Goal: Transaction & Acquisition: Purchase product/service

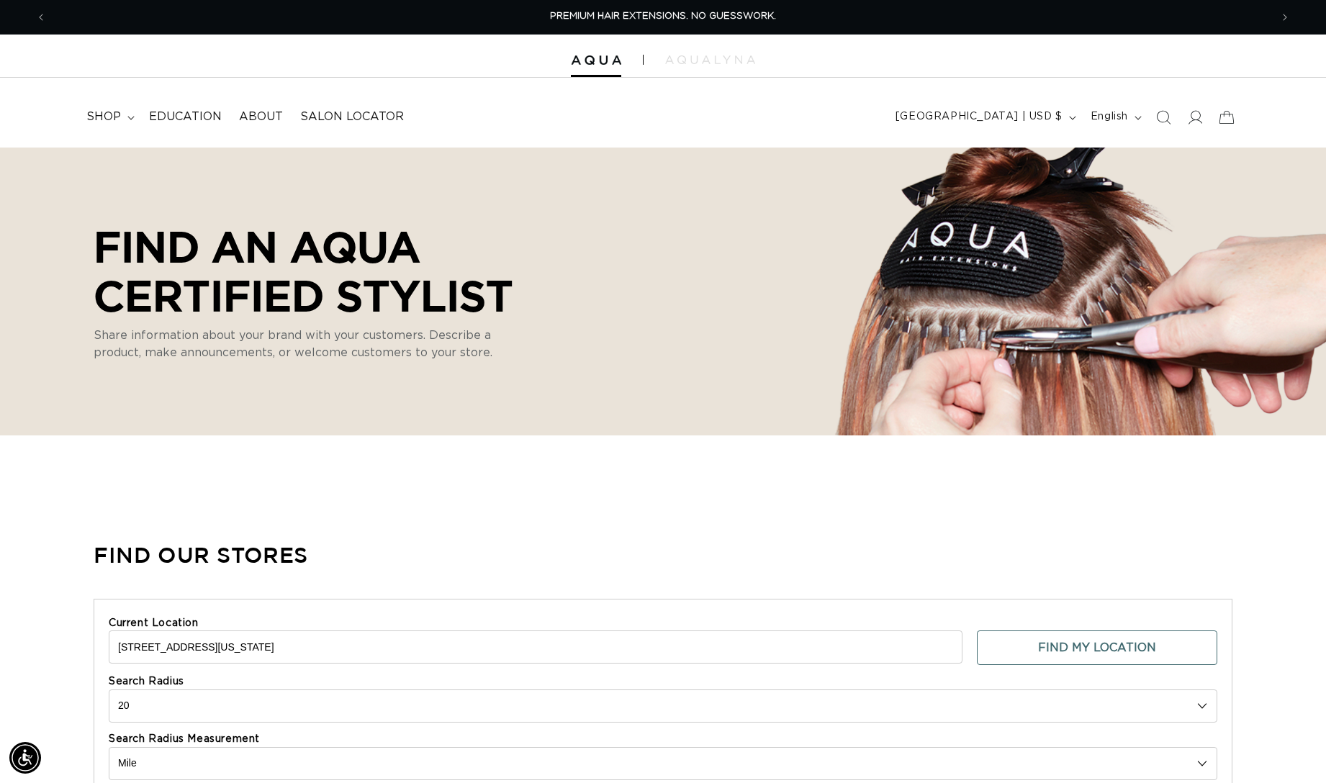
select select "m"
click at [107, 117] on span "shop" at bounding box center [103, 116] width 35 height 15
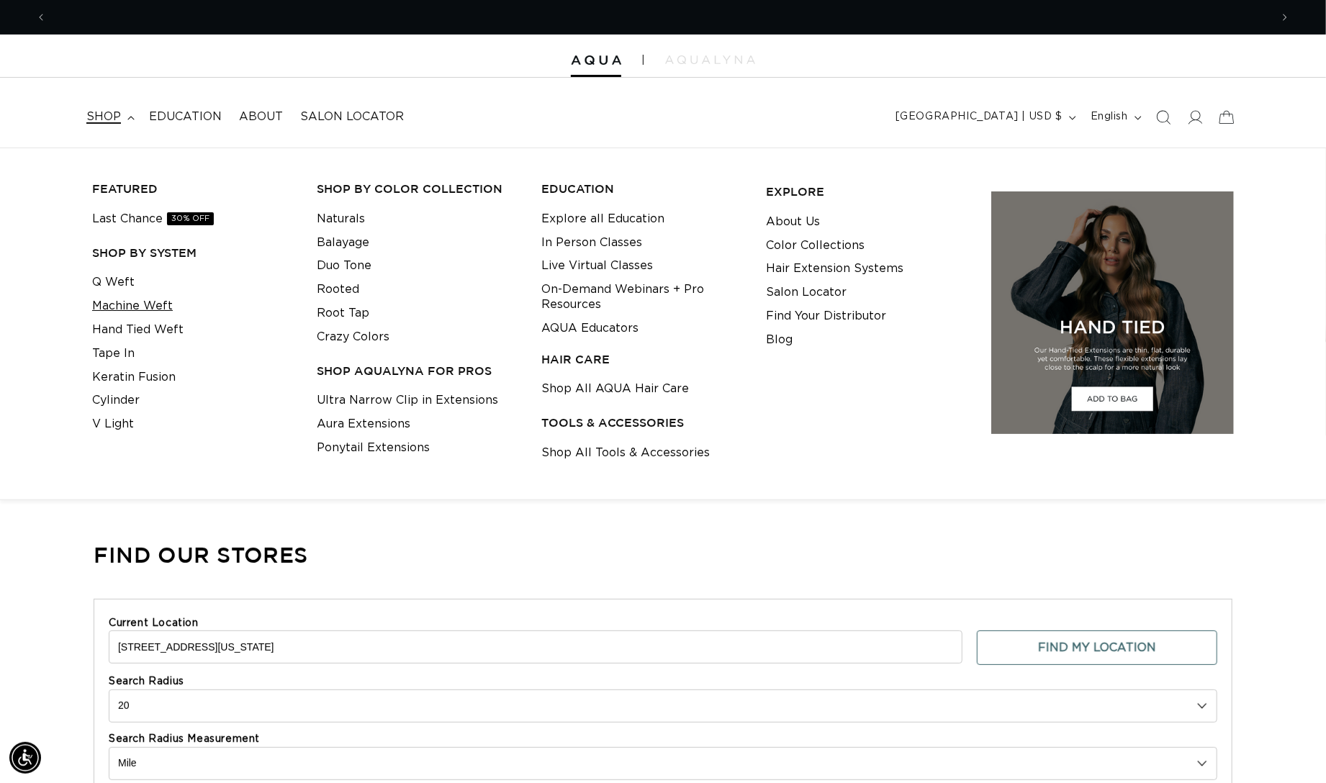
scroll to position [0, 1221]
click at [107, 282] on link "Q Weft" at bounding box center [113, 283] width 42 height 24
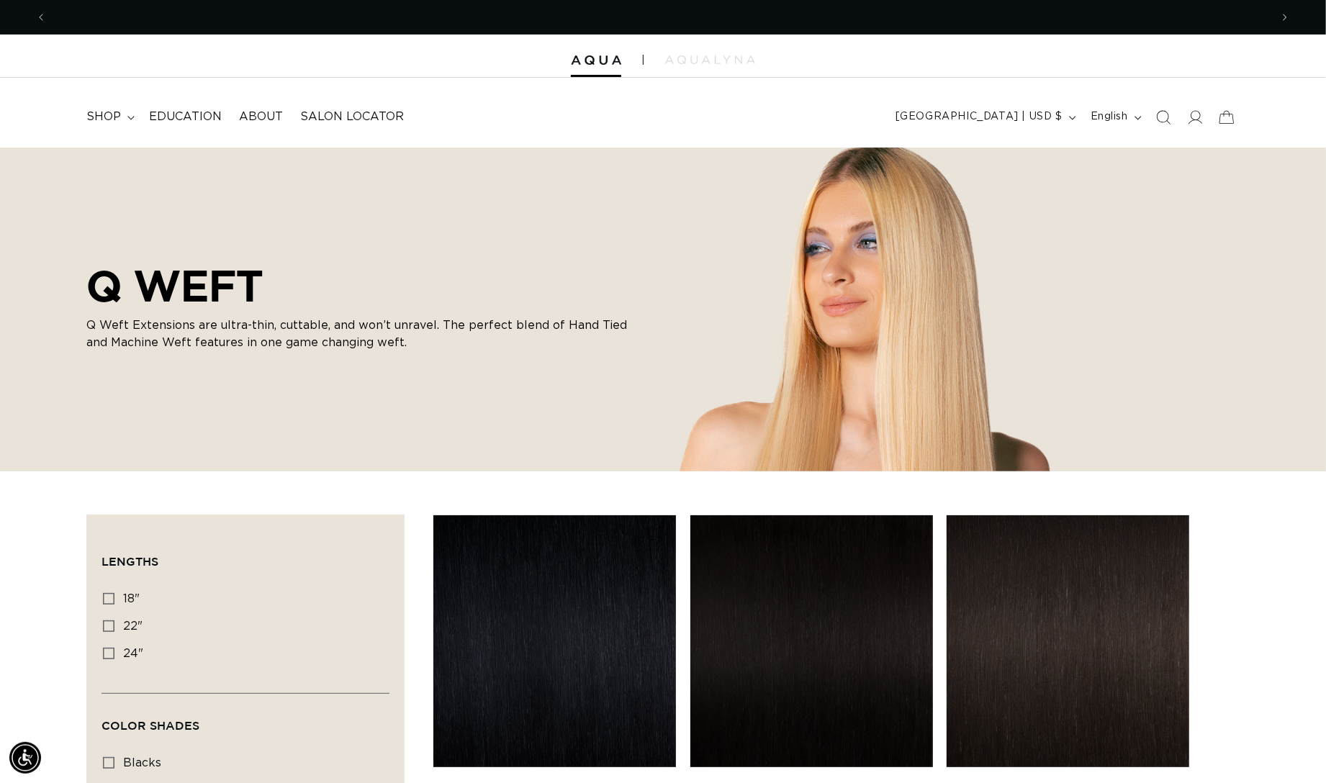
scroll to position [0, 1221]
click at [132, 116] on summary "shop" at bounding box center [109, 117] width 63 height 32
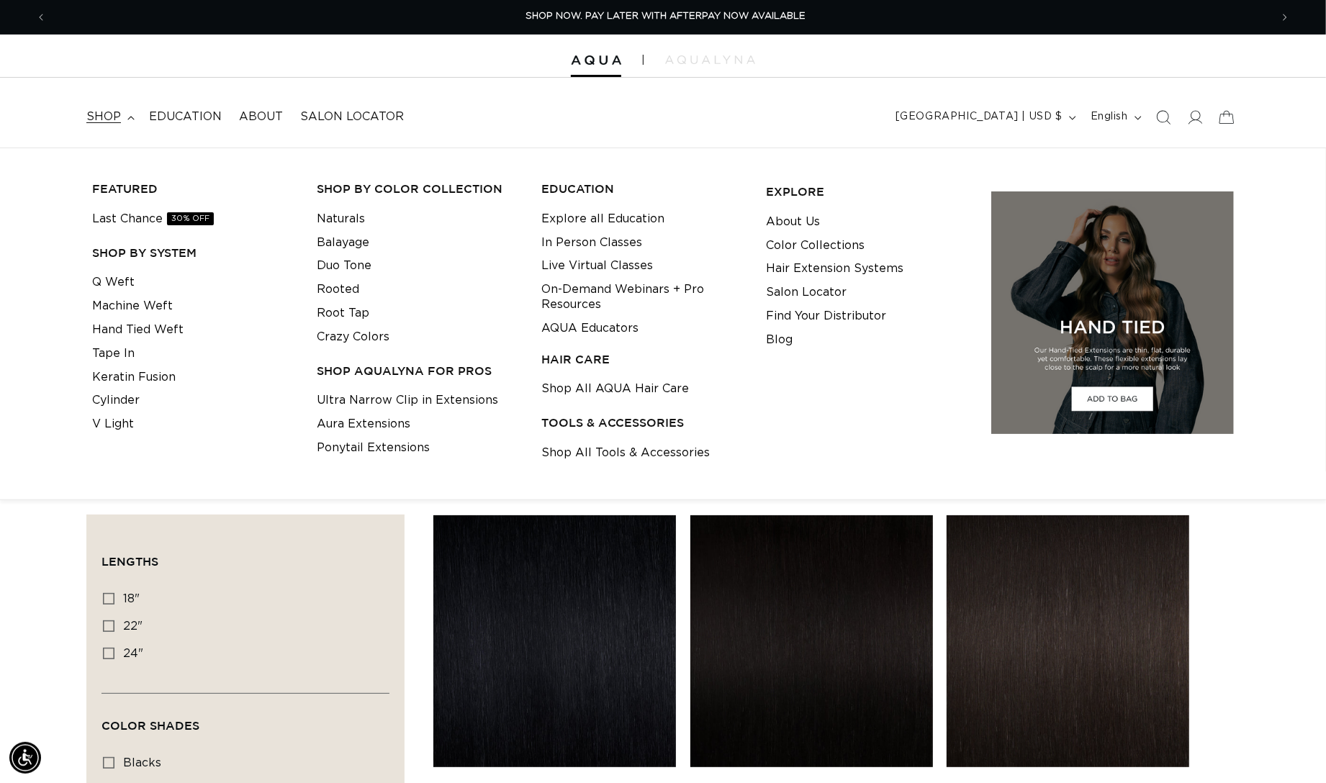
click at [588, 74] on div at bounding box center [663, 56] width 1326 height 43
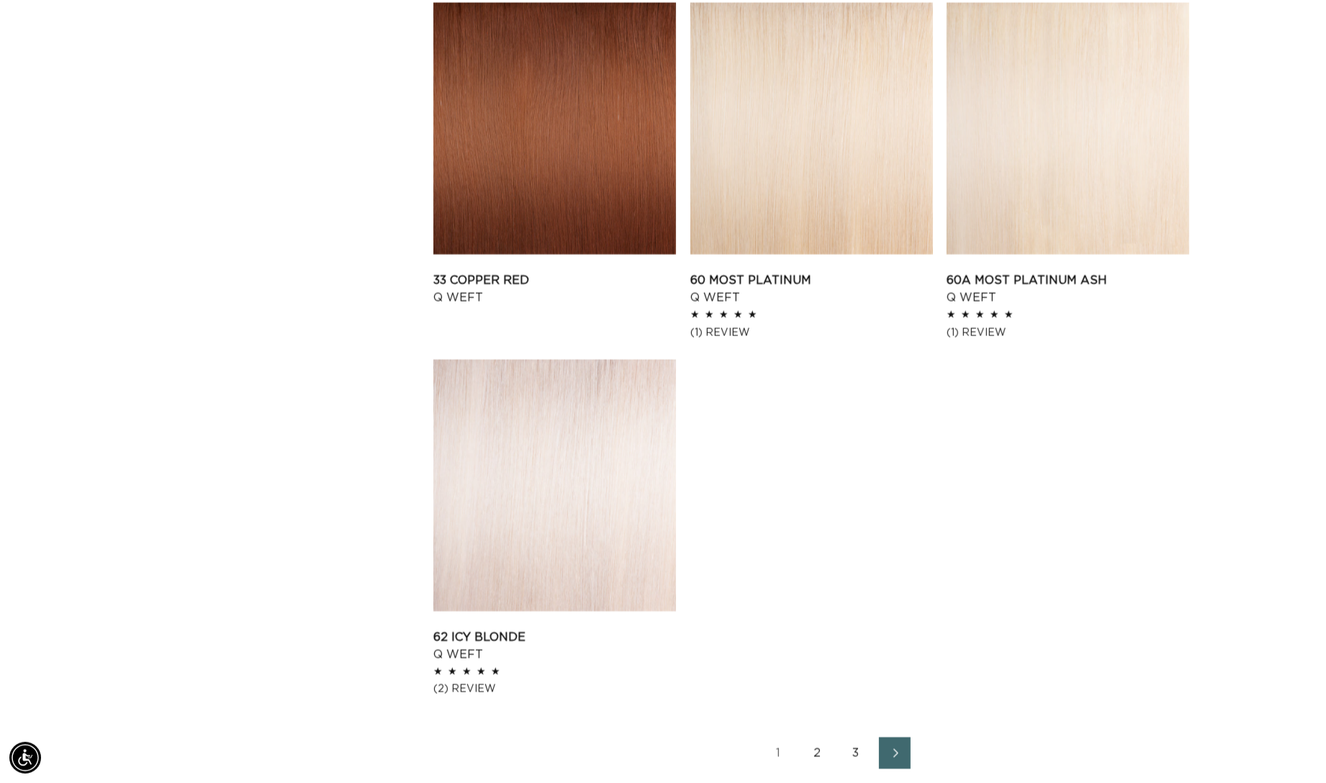
scroll to position [1961, 0]
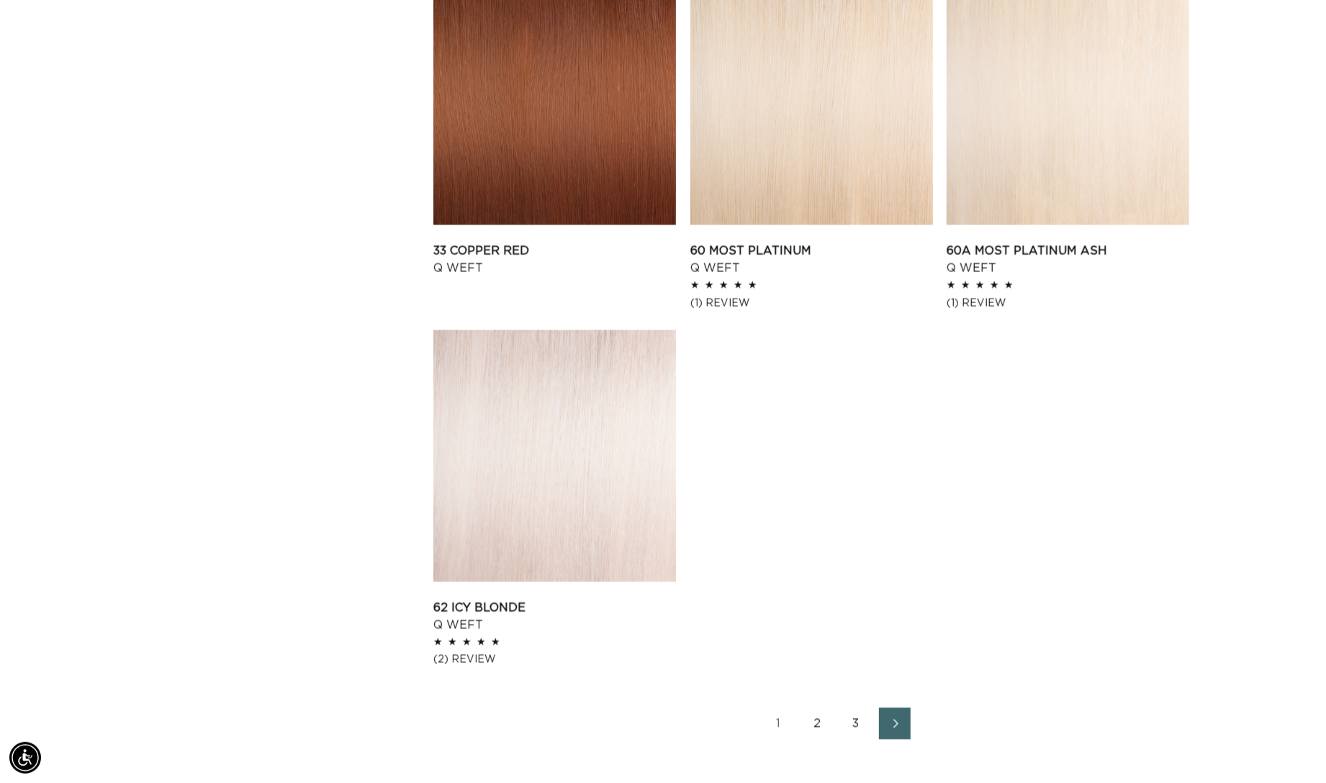
click at [824, 739] on link "2" at bounding box center [817, 724] width 32 height 32
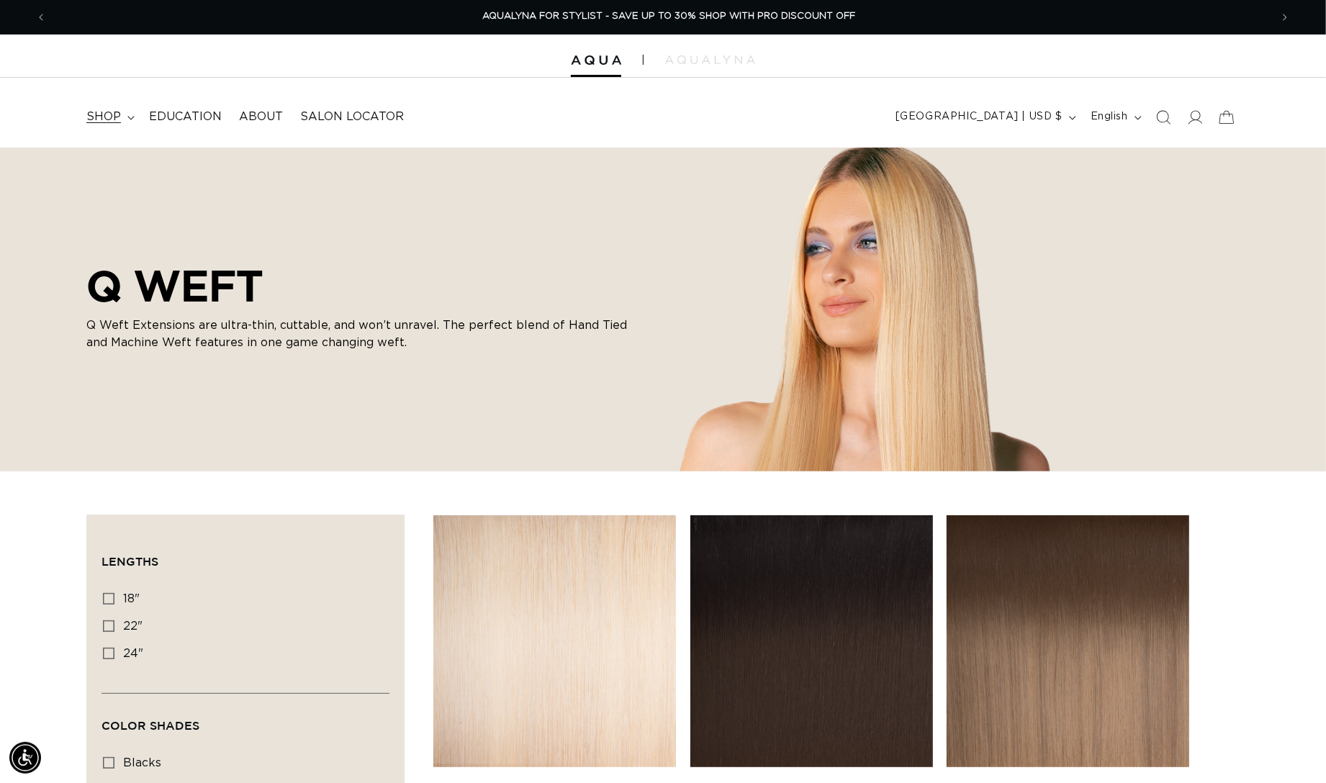
click at [97, 114] on span "shop" at bounding box center [103, 116] width 35 height 15
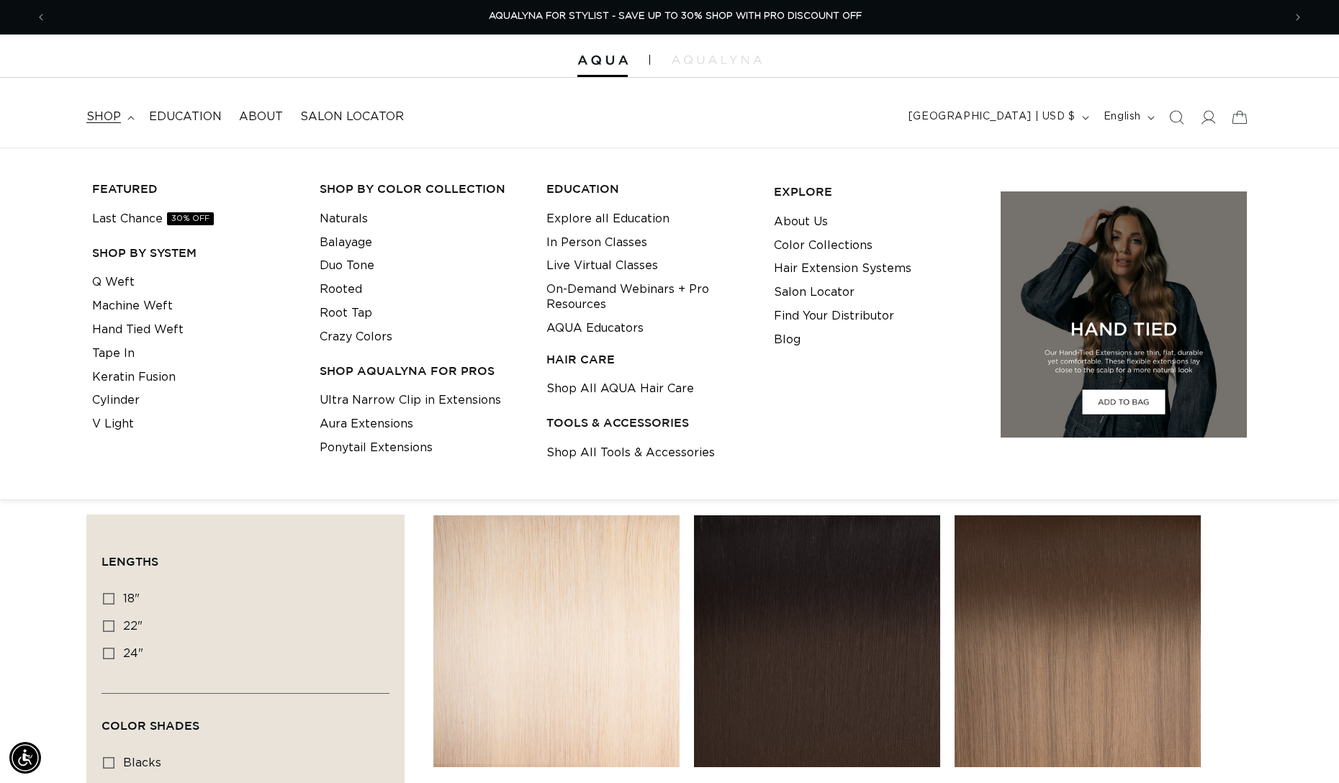
scroll to position [0, 2468]
